Goal: Check status: Check status

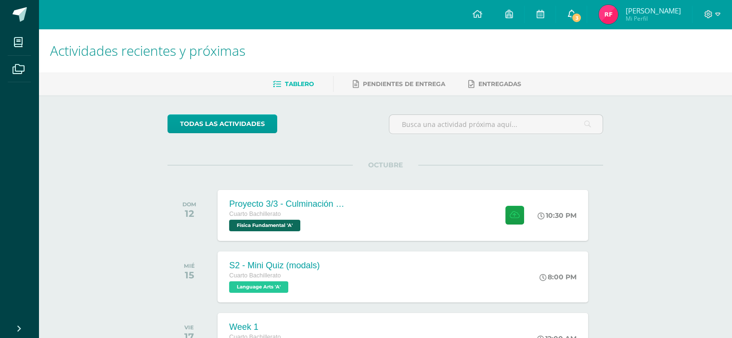
click at [574, 13] on icon at bounding box center [571, 14] width 8 height 9
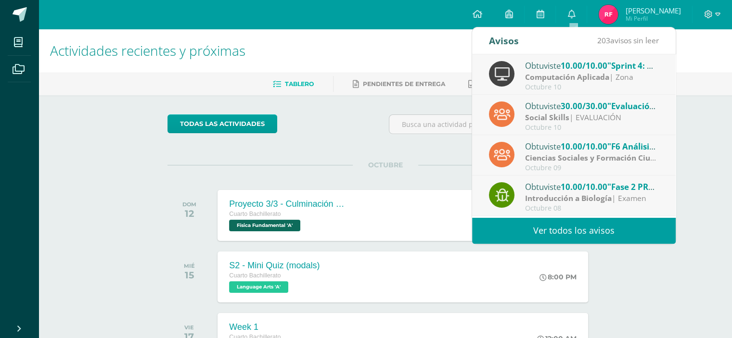
click at [551, 144] on div "Obtuviste 10.00/10.00 "F6 Análisis comparativo sobre fuentes de información" en…" at bounding box center [592, 146] width 134 height 13
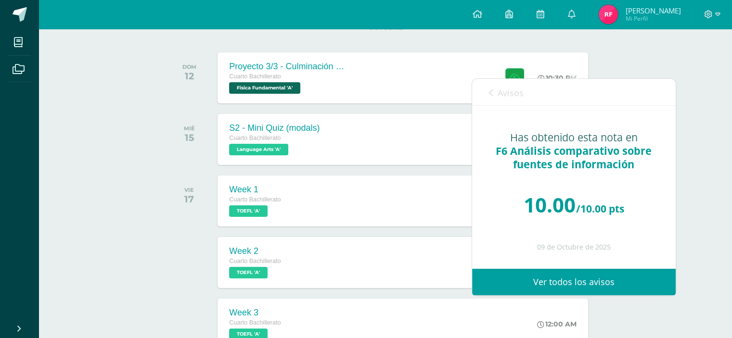
scroll to position [96, 0]
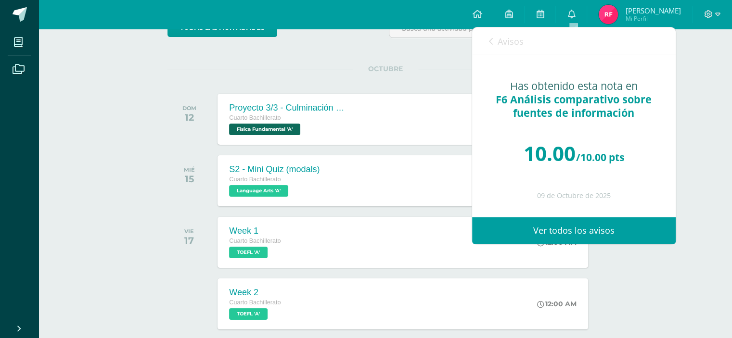
click at [485, 42] on div "Avisos 202 avisos sin leer Avisos" at bounding box center [574, 40] width 204 height 27
click at [487, 42] on div "Avisos 202 avisos sin leer Avisos" at bounding box center [574, 40] width 204 height 27
click at [490, 42] on icon at bounding box center [491, 42] width 4 height 8
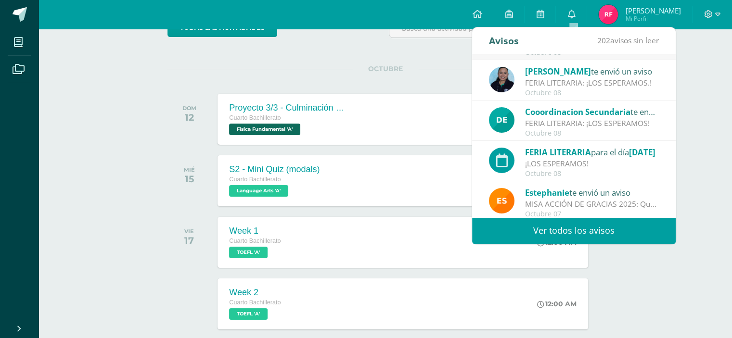
scroll to position [160, 0]
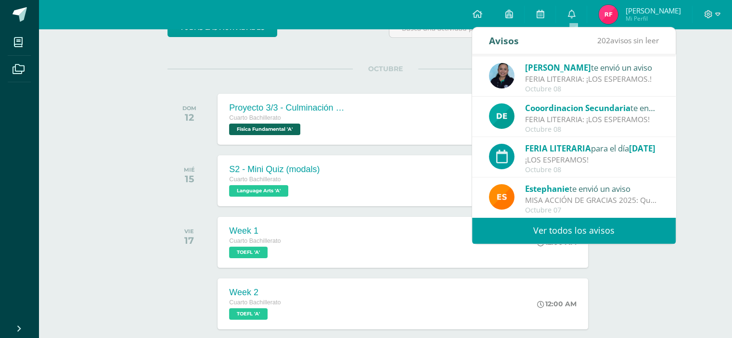
click at [139, 118] on div "Actividades recientes y próximas Tablero Pendientes de entrega Entregadas todas…" at bounding box center [386, 313] width 694 height 760
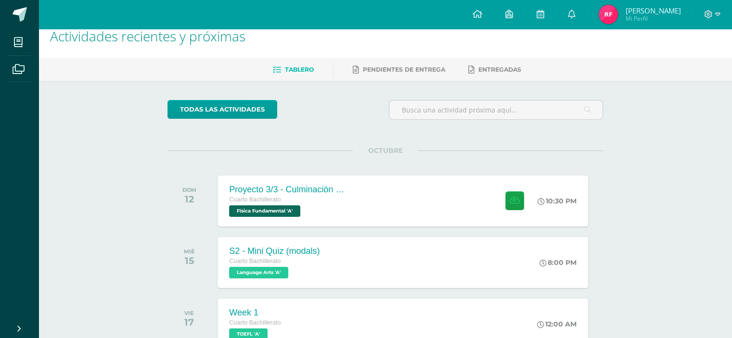
scroll to position [0, 0]
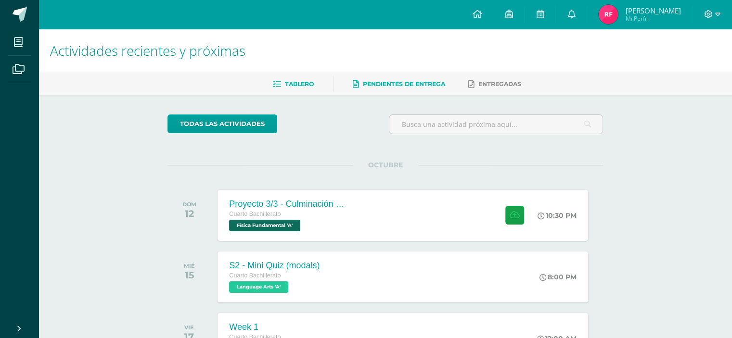
click at [374, 90] on link "Pendientes de entrega" at bounding box center [399, 84] width 92 height 15
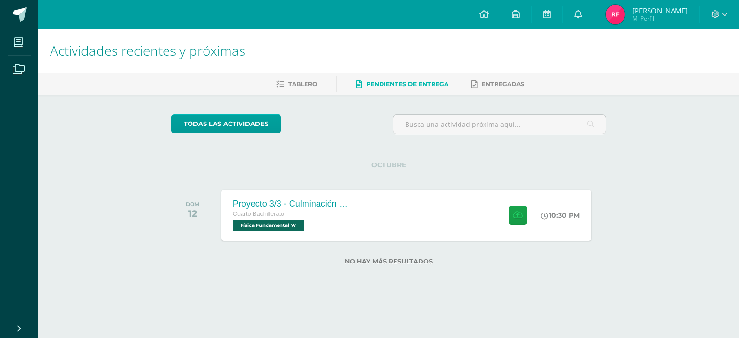
scroll to position [241, 0]
click at [575, 11] on link at bounding box center [578, 14] width 31 height 29
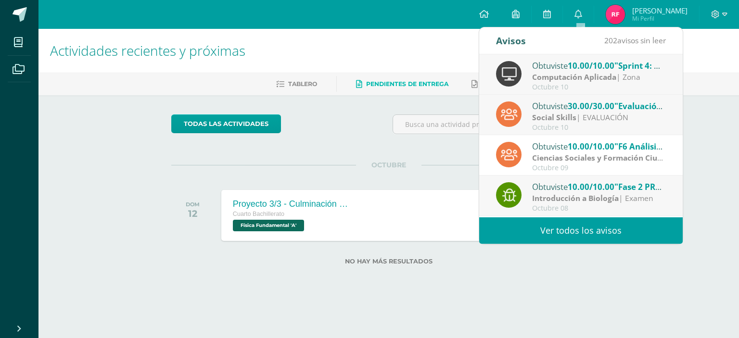
click at [601, 78] on strong "Computación Aplicada" at bounding box center [574, 77] width 84 height 11
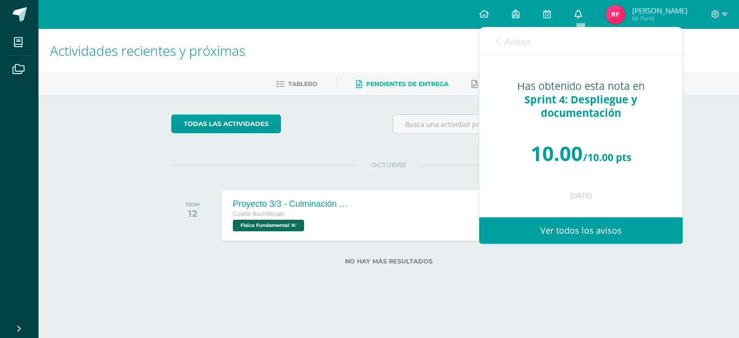
click at [579, 14] on icon at bounding box center [579, 14] width 8 height 9
click at [628, 13] on span "Raldy Guillermo Mi Perfil" at bounding box center [647, 14] width 86 height 19
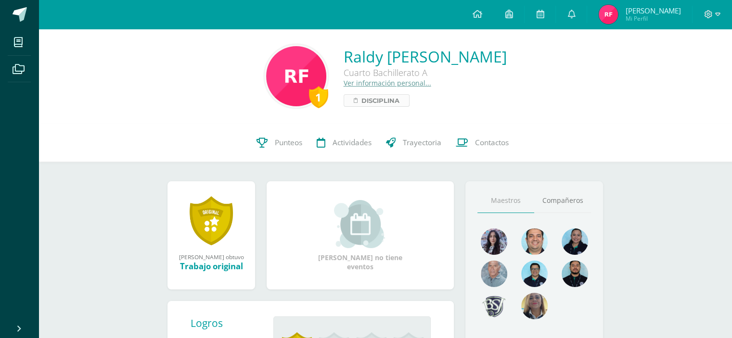
click at [361, 103] on span "Disciplina" at bounding box center [380, 101] width 38 height 12
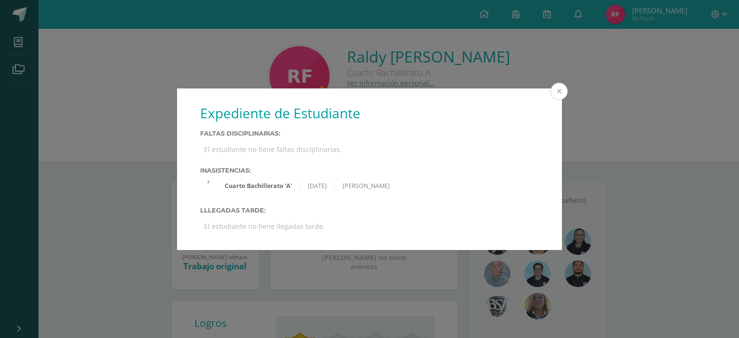
click at [562, 88] on button at bounding box center [559, 91] width 17 height 17
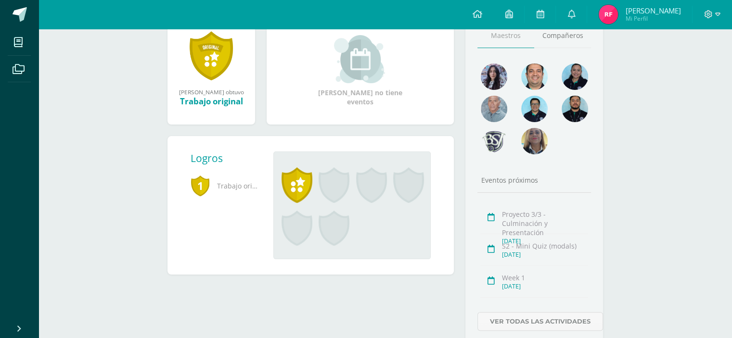
scroll to position [57, 0]
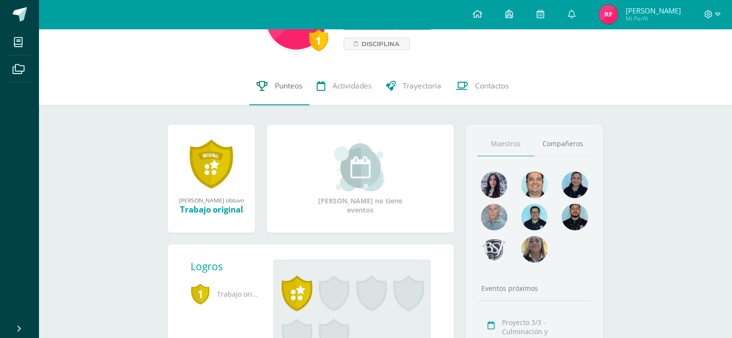
click at [269, 83] on link "Punteos" at bounding box center [279, 86] width 60 height 39
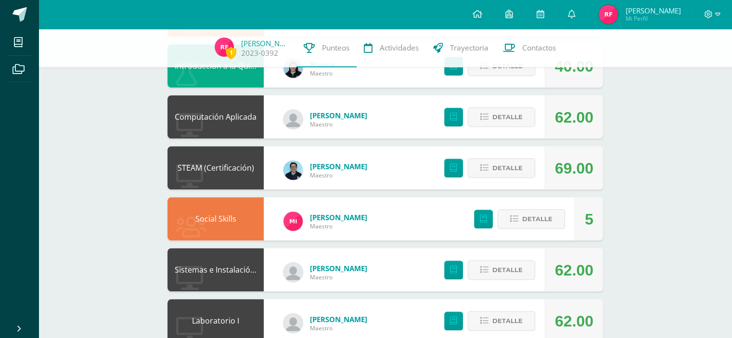
scroll to position [793, 0]
